Goal: Information Seeking & Learning: Learn about a topic

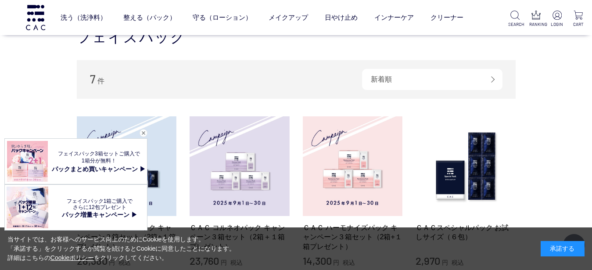
scroll to position [126, 0]
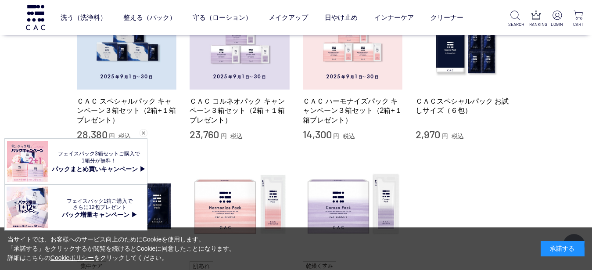
click at [101, 164] on span "1箱分が無料！" at bounding box center [99, 161] width 35 height 6
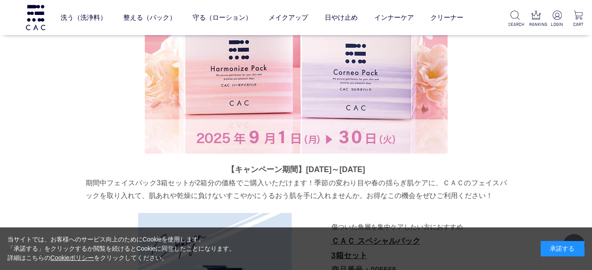
scroll to position [379, 0]
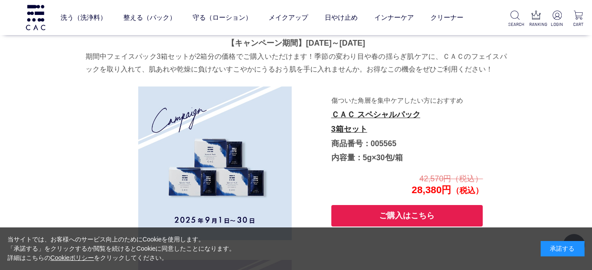
click at [570, 251] on div "承諾する" at bounding box center [563, 248] width 44 height 15
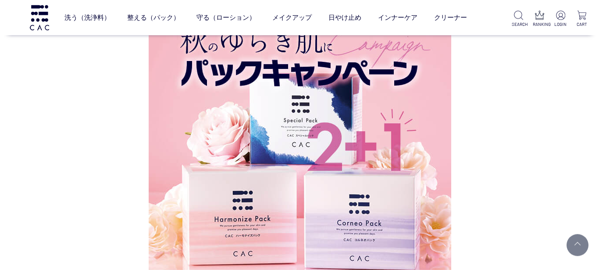
scroll to position [0, 0]
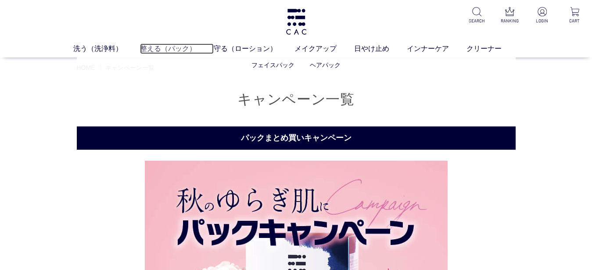
click at [174, 50] on link "整える（パック）" at bounding box center [177, 48] width 74 height 11
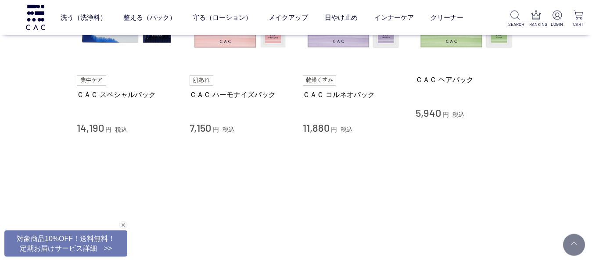
scroll to position [379, 0]
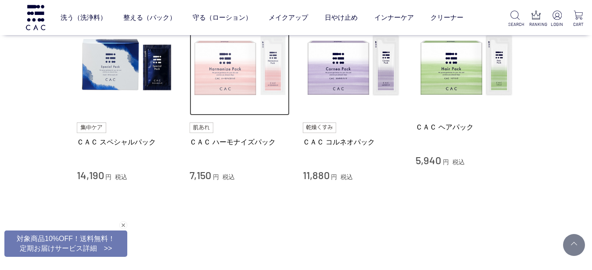
click at [218, 88] on img at bounding box center [240, 66] width 100 height 100
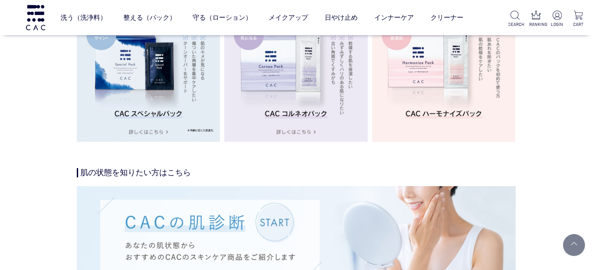
scroll to position [1643, 0]
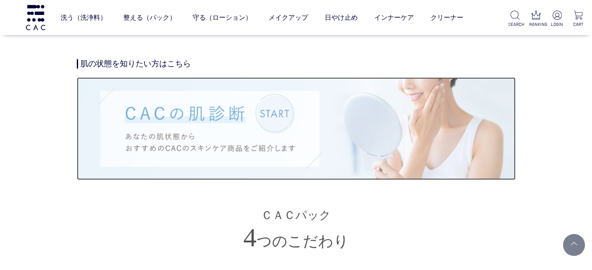
click at [168, 126] on img at bounding box center [296, 128] width 439 height 102
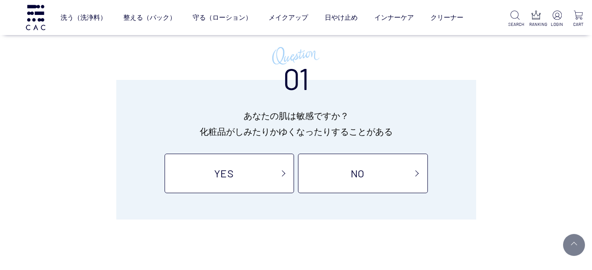
scroll to position [63, 0]
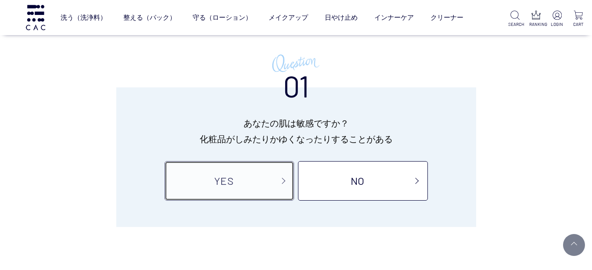
click at [245, 185] on link "YES" at bounding box center [229, 180] width 129 height 39
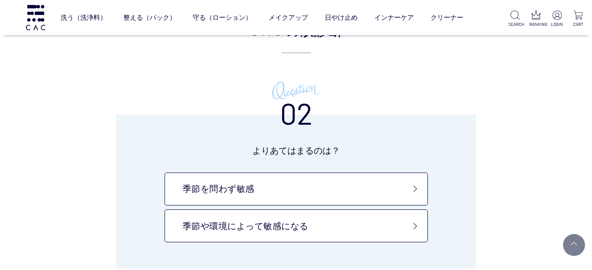
scroll to position [63, 0]
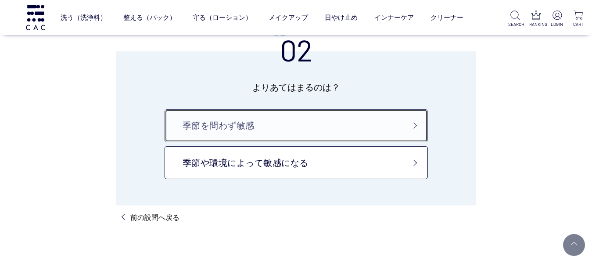
click at [258, 131] on link "季節を問わず敏感" at bounding box center [296, 125] width 263 height 33
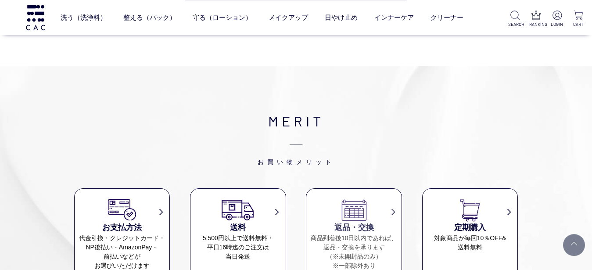
scroll to position [1832, 0]
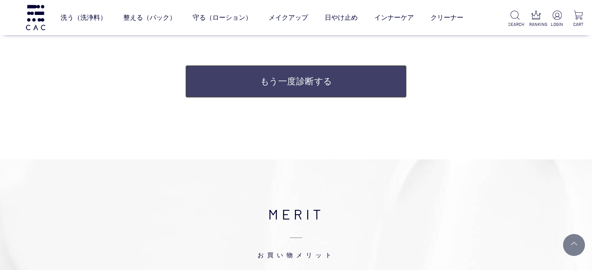
click at [318, 74] on link "もう一度診断する" at bounding box center [296, 81] width 222 height 33
